Goal: Task Accomplishment & Management: Manage account settings

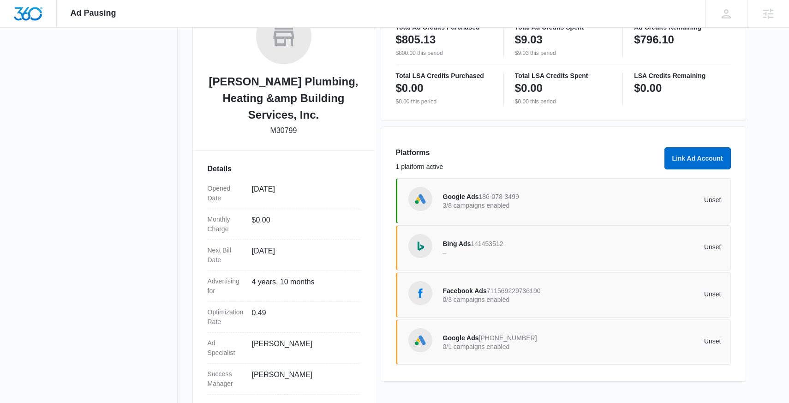
scroll to position [169, 0]
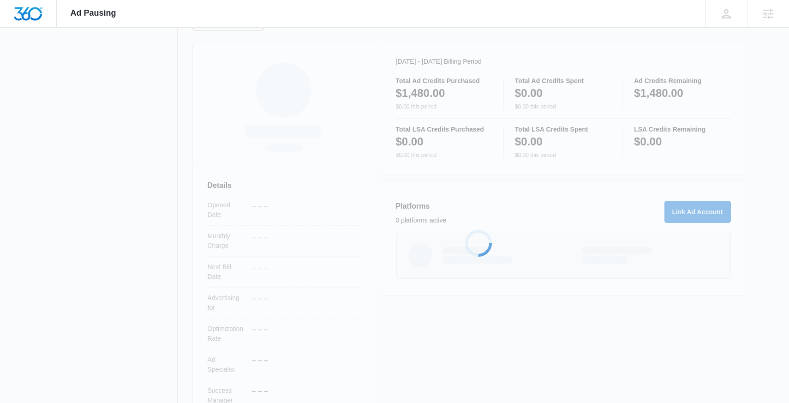
scroll to position [119, 0]
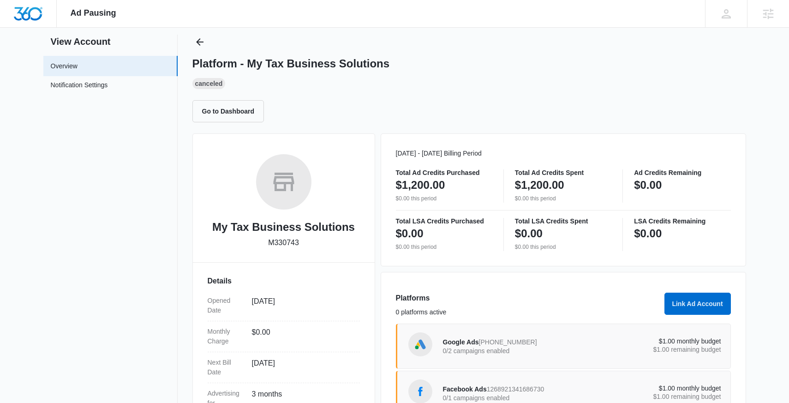
scroll to position [153, 0]
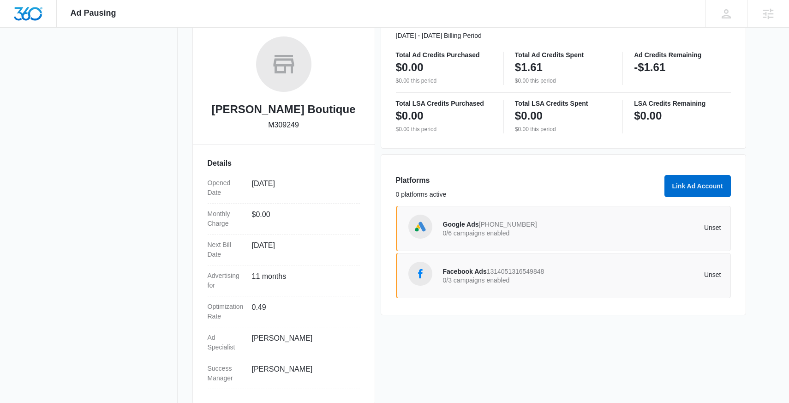
scroll to position [153, 0]
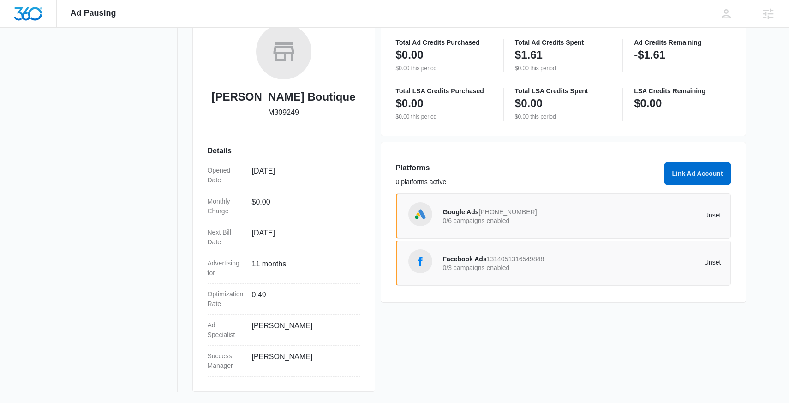
click at [577, 227] on div "Google Ads [PHONE_NUMBER] 0/6 campaigns enabled Unset" at bounding box center [582, 216] width 278 height 26
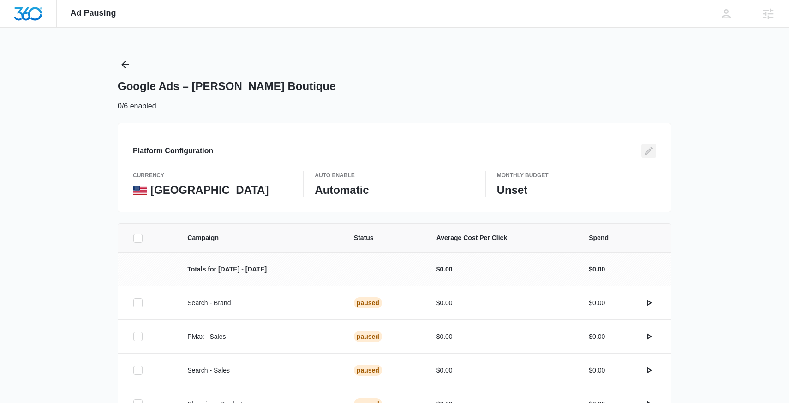
click at [644, 151] on icon "Edit" at bounding box center [649, 150] width 11 height 11
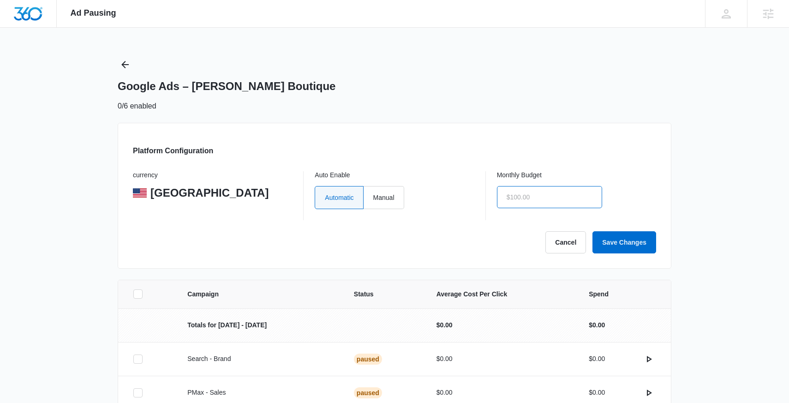
click at [554, 199] on input "text" at bounding box center [549, 197] width 105 height 22
type input "$1.00"
click at [386, 192] on label "Manual" at bounding box center [384, 197] width 41 height 23
click at [373, 197] on input "Manual" at bounding box center [373, 197] width 0 height 0
radio input "true"
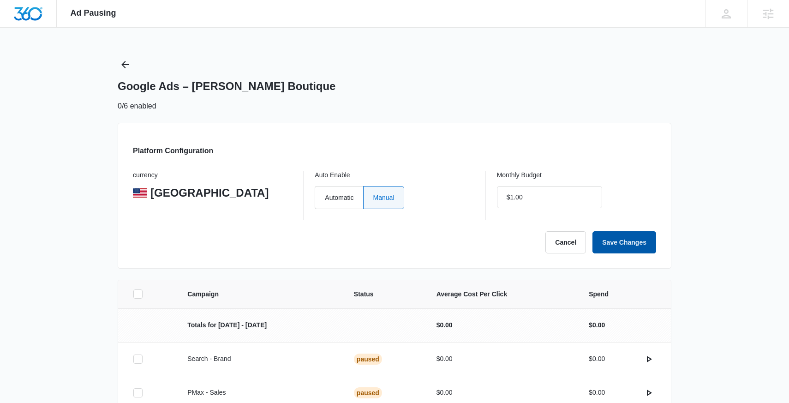
click at [641, 252] on button "Save Changes" at bounding box center [625, 242] width 64 height 22
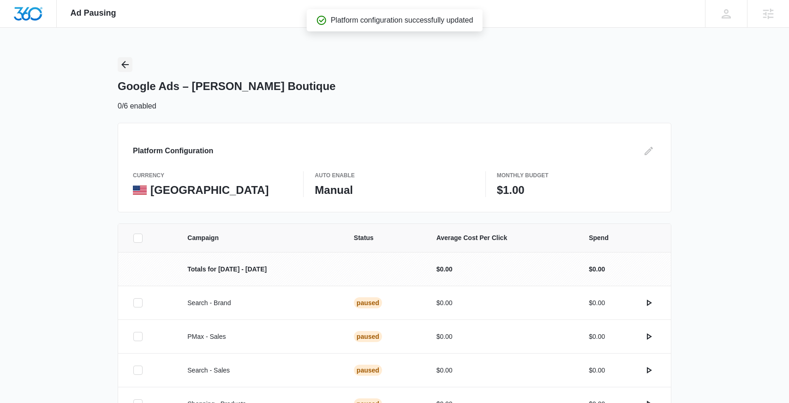
click at [130, 62] on icon "Back" at bounding box center [125, 64] width 11 height 11
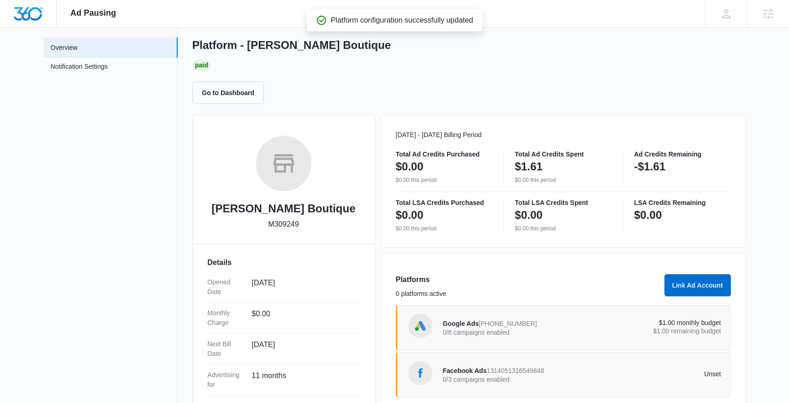
scroll to position [58, 0]
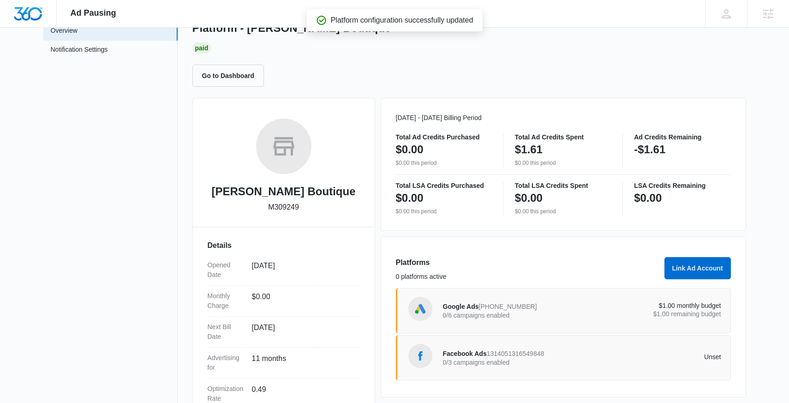
click at [574, 353] on div "Facebook Ads 1314051316549848 0/3 campaigns enabled" at bounding box center [512, 357] width 139 height 19
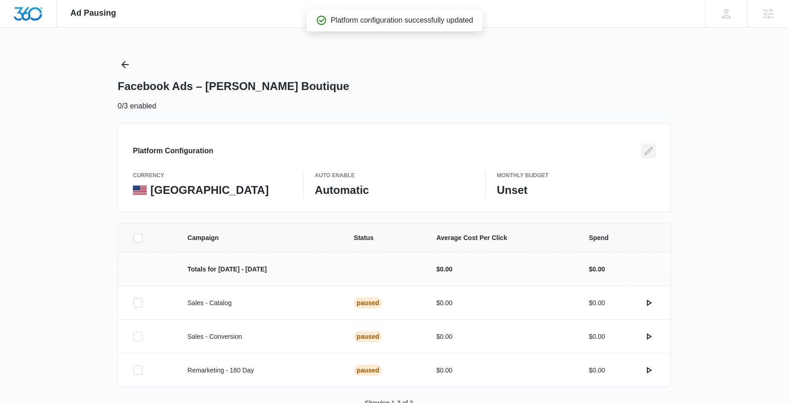
click at [644, 154] on icon "Edit" at bounding box center [649, 150] width 11 height 11
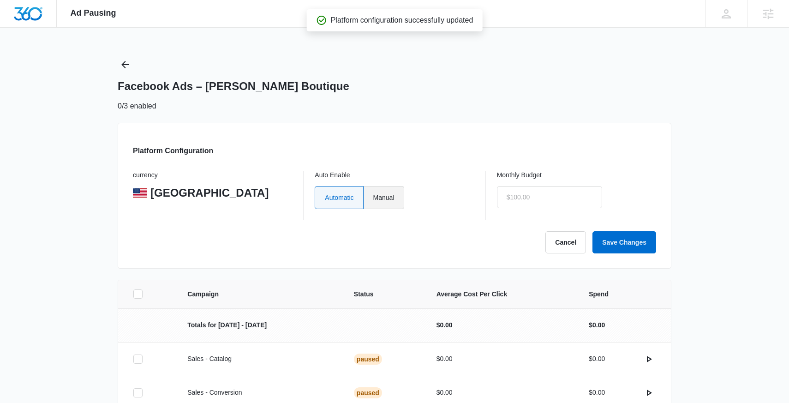
type input "$0.00"
click at [384, 199] on label "Manual" at bounding box center [384, 197] width 41 height 23
click at [373, 198] on input "Manual" at bounding box center [373, 197] width 0 height 0
radio input "true"
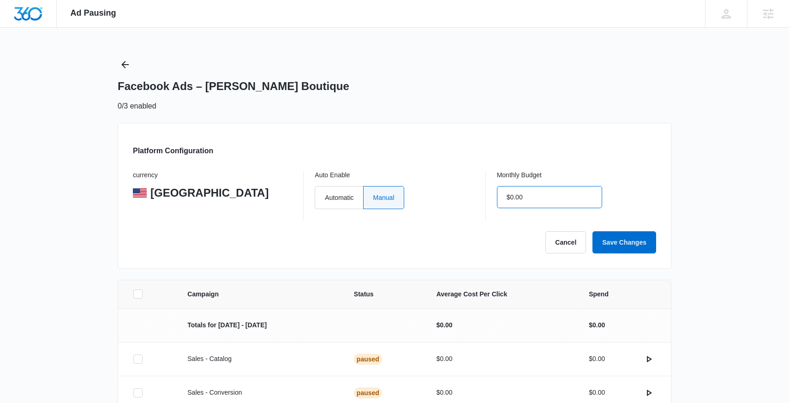
click at [545, 199] on input "$0.00" at bounding box center [549, 197] width 105 height 22
type input "$1.00"
click at [610, 239] on button "Save Changes" at bounding box center [625, 242] width 64 height 22
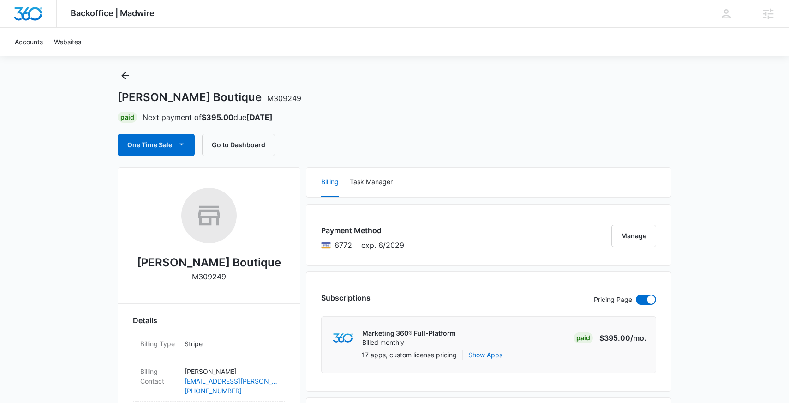
scroll to position [6, 0]
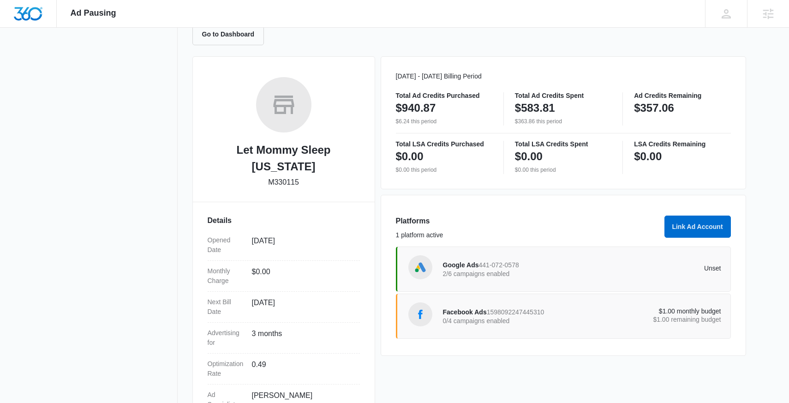
scroll to position [101, 0]
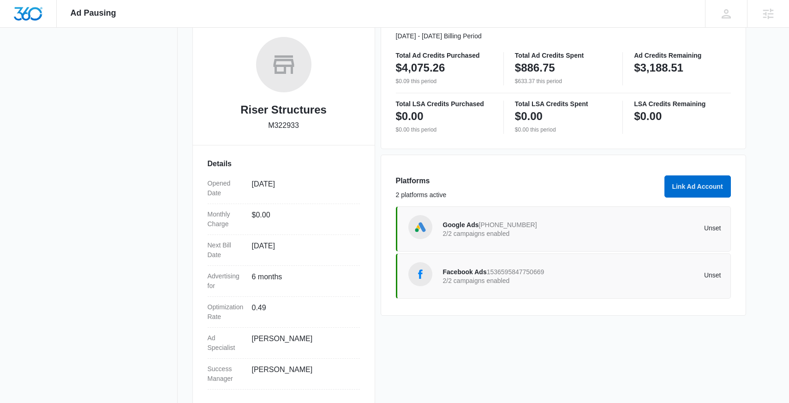
scroll to position [153, 0]
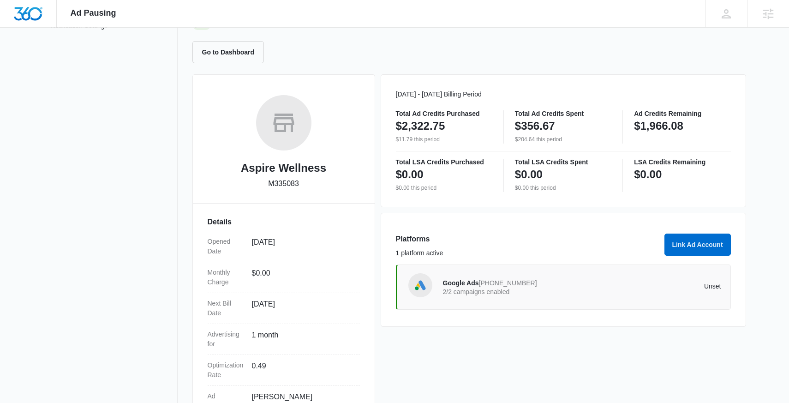
scroll to position [68, 0]
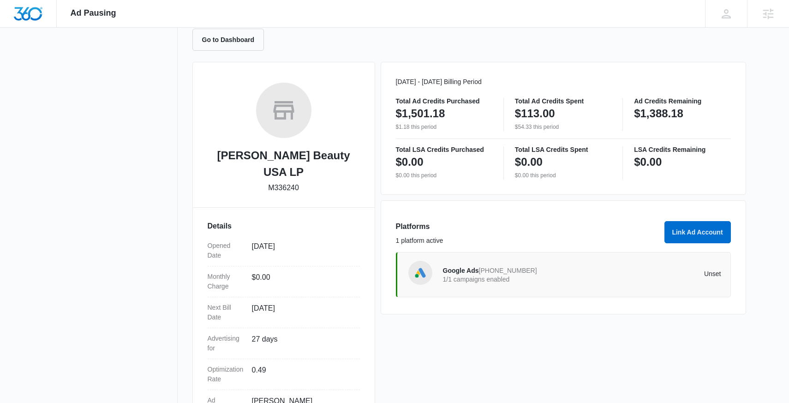
scroll to position [90, 0]
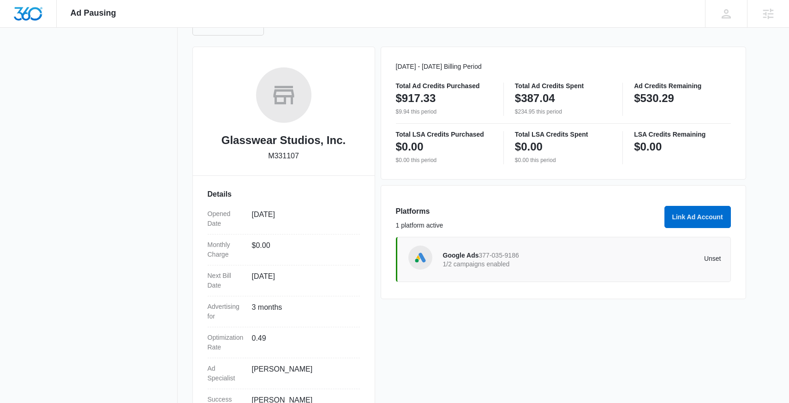
scroll to position [63, 0]
